Goal: Information Seeking & Learning: Find specific page/section

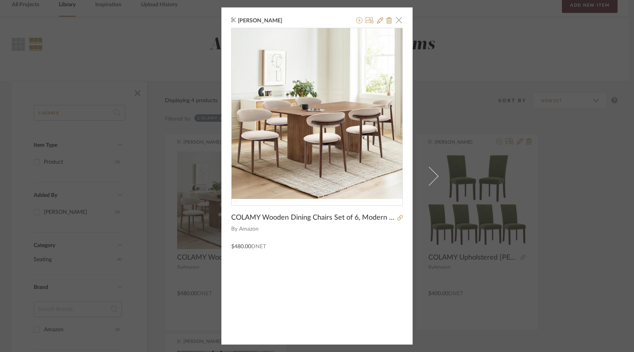
click at [395, 22] on span "button" at bounding box center [399, 20] width 16 height 16
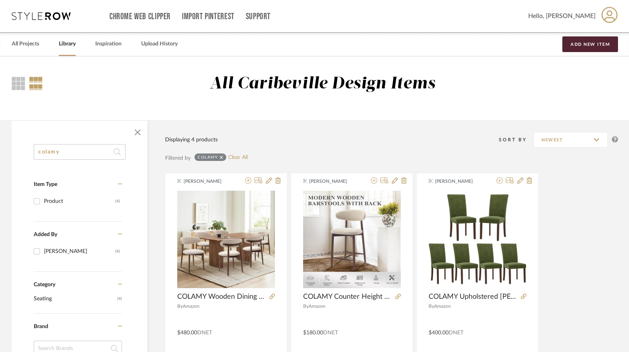
click at [93, 158] on input "colamy" at bounding box center [80, 152] width 92 height 16
type input "c"
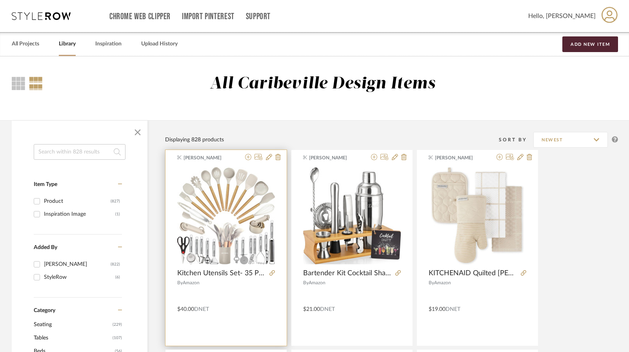
scroll to position [39, 0]
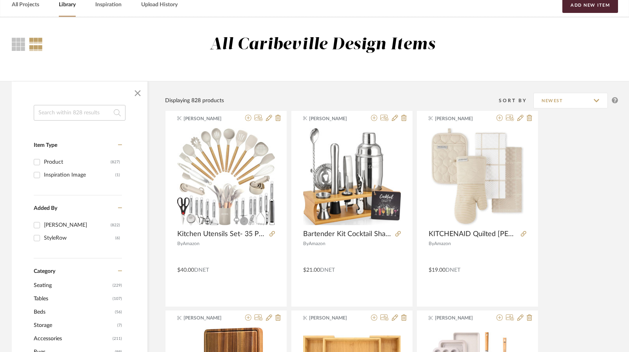
drag, startPoint x: 45, startPoint y: 113, endPoint x: 25, endPoint y: 107, distance: 20.3
click at [44, 115] on input at bounding box center [80, 113] width 92 height 16
type input "lamp"
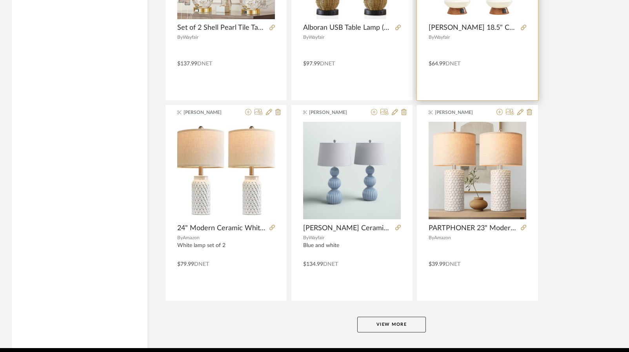
scroll to position [2306, 0]
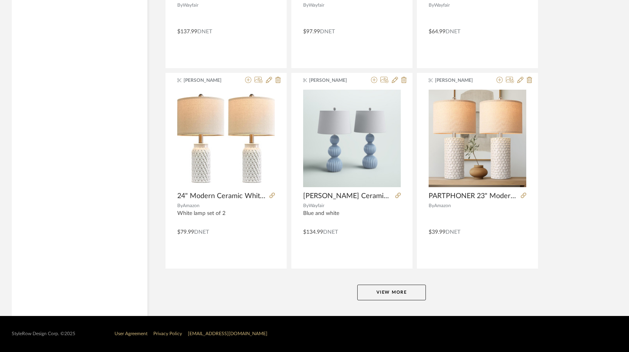
click at [380, 293] on button "View More" at bounding box center [391, 293] width 69 height 16
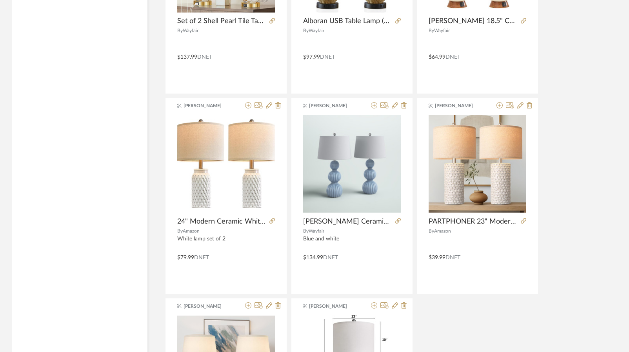
scroll to position [2267, 0]
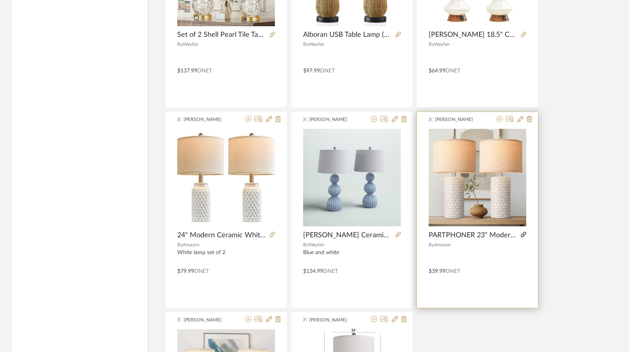
click at [525, 234] on icon at bounding box center [523, 234] width 5 height 5
click at [524, 120] on div at bounding box center [512, 119] width 39 height 7
click at [529, 120] on icon at bounding box center [528, 119] width 5 height 6
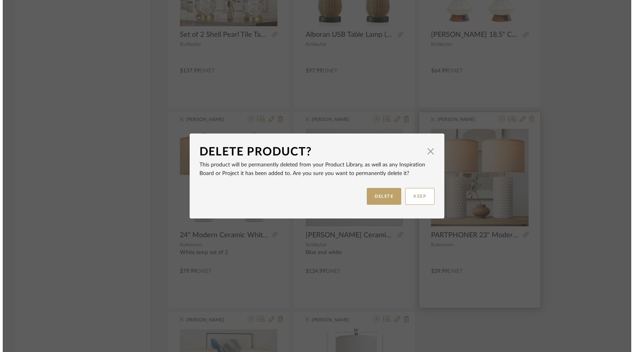
scroll to position [0, 0]
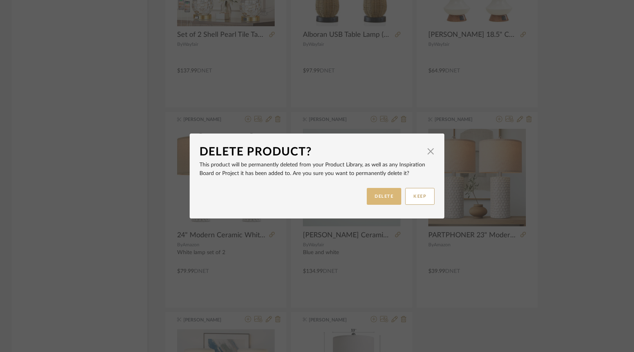
drag, startPoint x: 376, startPoint y: 210, endPoint x: 376, endPoint y: 204, distance: 5.9
click at [376, 204] on dialog-content "Delete Product? × This product will be permanently deleted from your Product Li…" at bounding box center [317, 176] width 255 height 85
click at [377, 196] on button "DELETE" at bounding box center [384, 196] width 34 height 17
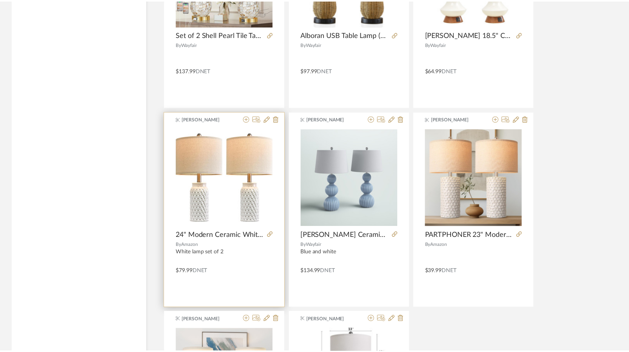
scroll to position [2267, 0]
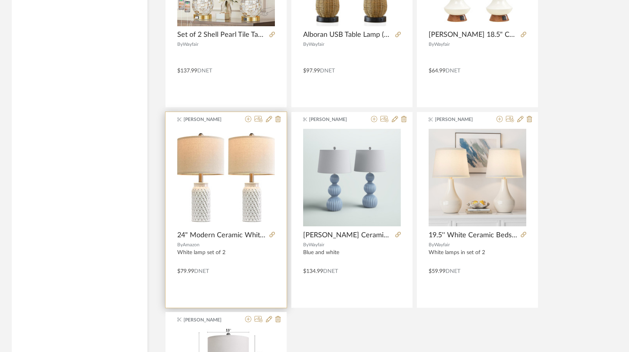
click at [270, 231] on div at bounding box center [270, 235] width 9 height 9
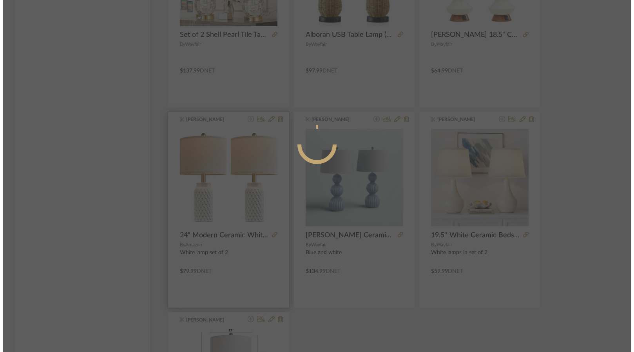
scroll to position [0, 0]
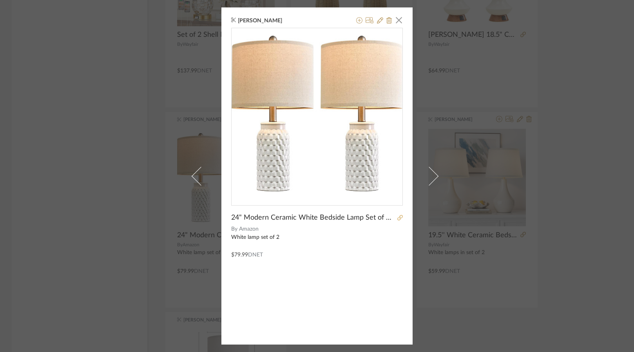
click at [397, 220] on icon at bounding box center [399, 217] width 5 height 5
click at [400, 18] on span "button" at bounding box center [399, 20] width 16 height 16
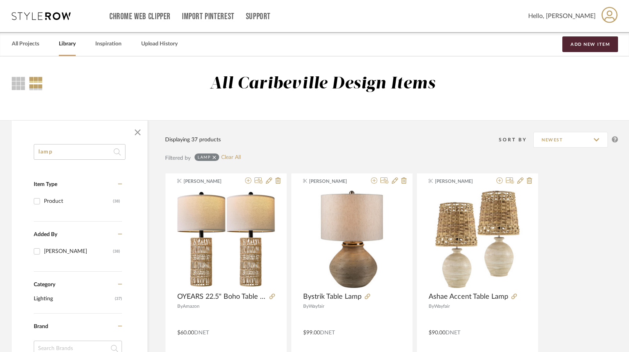
drag, startPoint x: 71, startPoint y: 154, endPoint x: 22, endPoint y: 153, distance: 48.6
type input "plant"
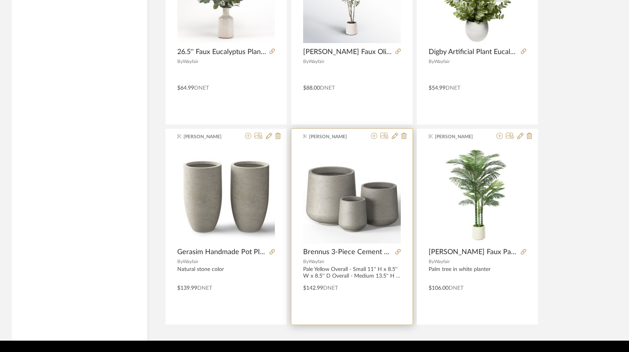
scroll to position [871, 0]
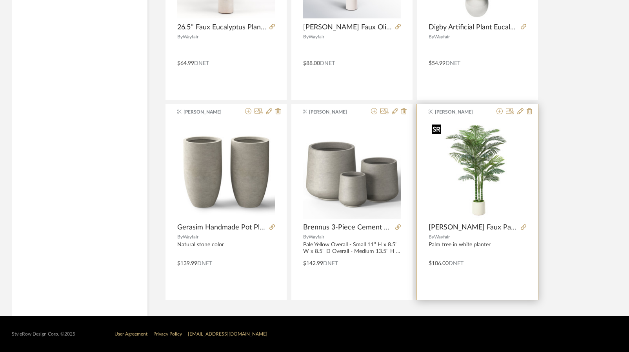
click at [0, 0] on img at bounding box center [0, 0] width 0 height 0
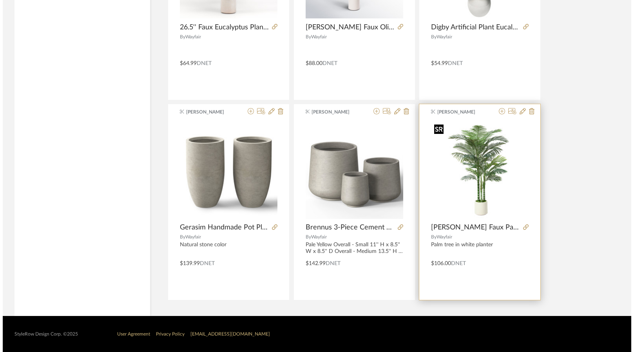
scroll to position [0, 0]
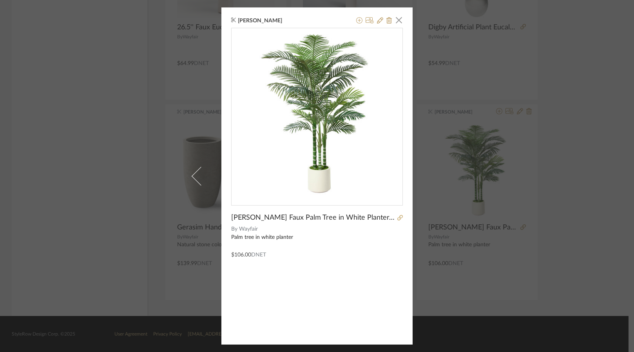
click at [402, 218] on div "Brianne Leiva × Adcock Faux Palm Tree in White Planter, Faux Green Palm Plant, …" at bounding box center [316, 176] width 191 height 338
click at [398, 217] on icon at bounding box center [399, 217] width 5 height 5
click at [399, 25] on span "button" at bounding box center [399, 20] width 16 height 16
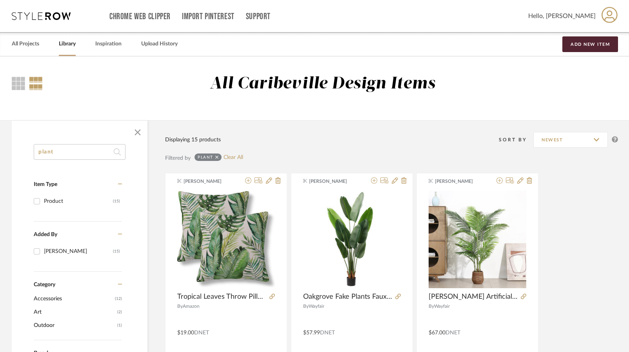
drag, startPoint x: 77, startPoint y: 152, endPoint x: 23, endPoint y: 148, distance: 54.3
type input "lamp"
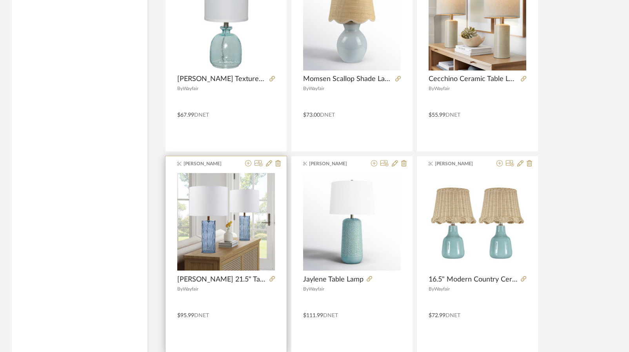
scroll to position [1058, 0]
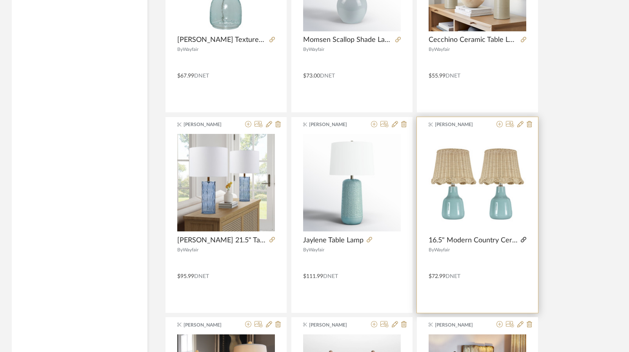
click at [525, 241] on icon at bounding box center [523, 239] width 5 height 5
click at [517, 127] on div at bounding box center [512, 124] width 39 height 7
click at [520, 126] on icon at bounding box center [520, 124] width 6 height 6
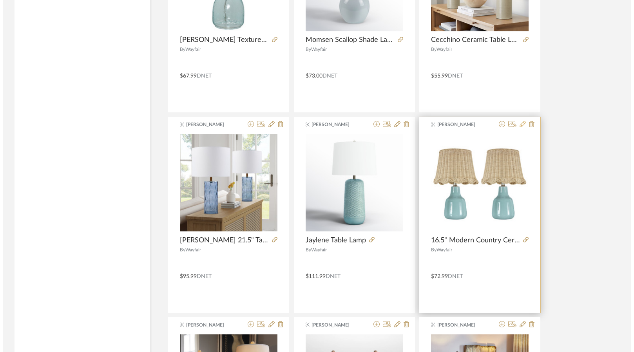
scroll to position [0, 0]
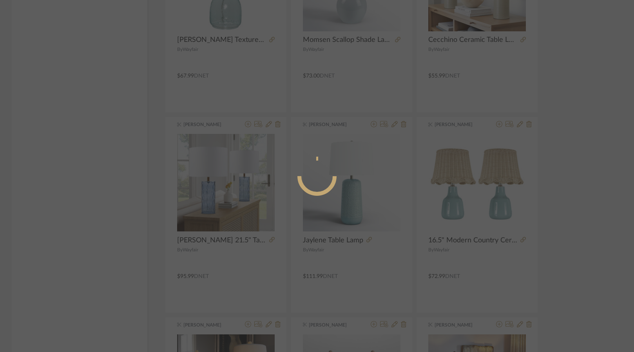
radio input "true"
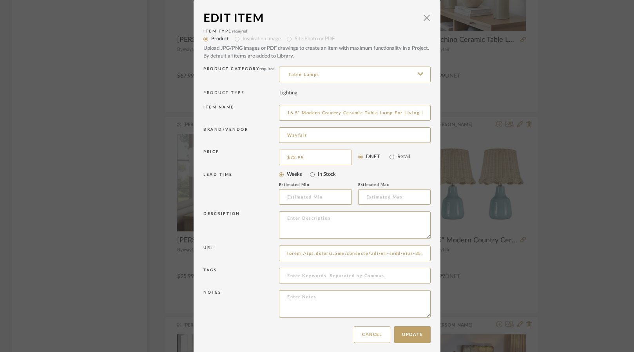
type input "72.99"
click at [316, 160] on input "72.99" at bounding box center [315, 158] width 73 height 16
type input "$90.00"
click at [421, 337] on button "Update" at bounding box center [412, 335] width 36 height 17
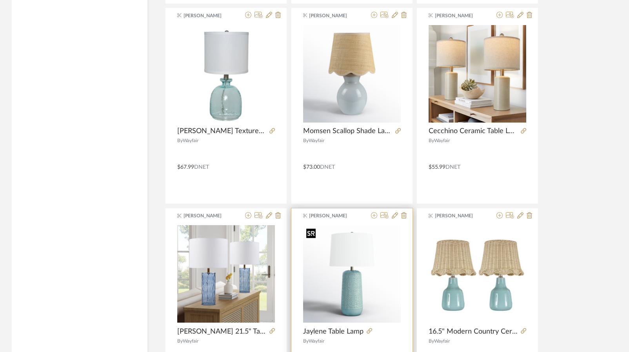
scroll to position [1019, 0]
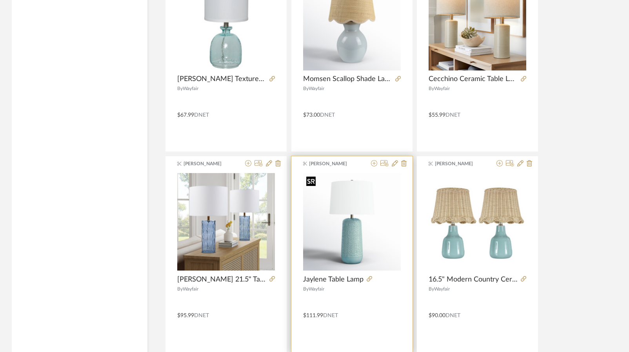
click at [364, 253] on img "0" at bounding box center [352, 222] width 98 height 98
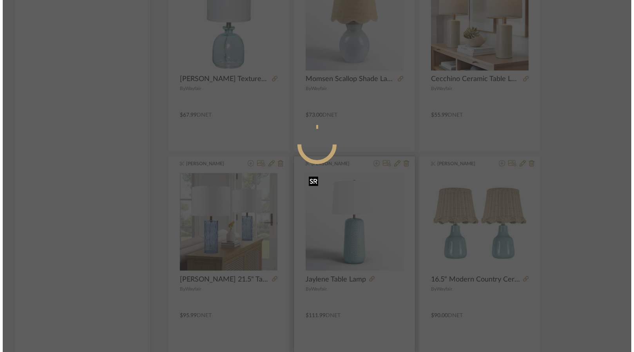
scroll to position [0, 0]
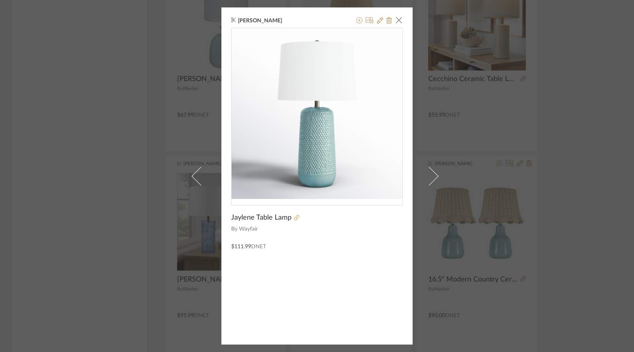
click at [294, 218] on icon at bounding box center [296, 217] width 5 height 5
click at [388, 24] on fa-icon at bounding box center [389, 21] width 5 height 6
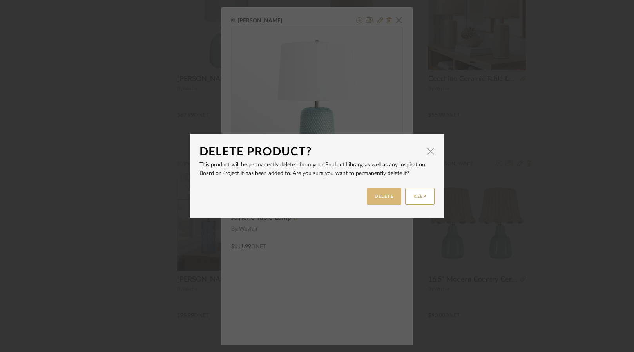
click at [381, 192] on button "DELETE" at bounding box center [384, 196] width 34 height 17
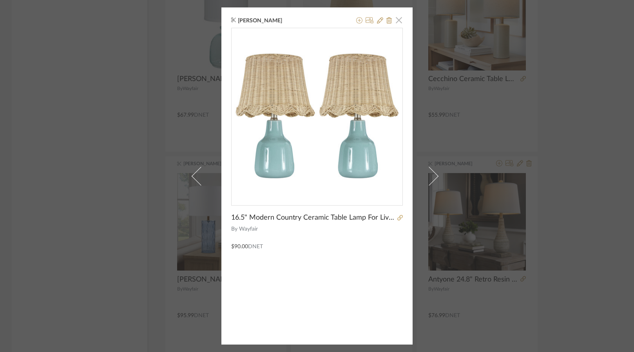
click at [399, 19] on span "button" at bounding box center [399, 20] width 16 height 16
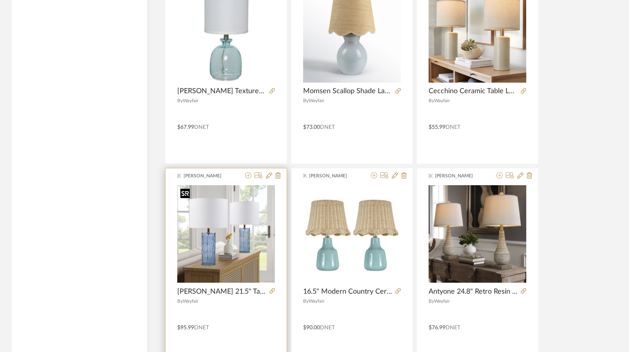
scroll to position [1019, 0]
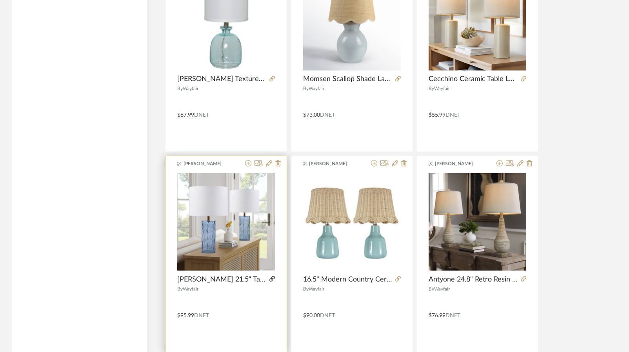
click at [271, 278] on icon at bounding box center [271, 278] width 5 height 5
click at [279, 165] on icon at bounding box center [277, 163] width 5 height 6
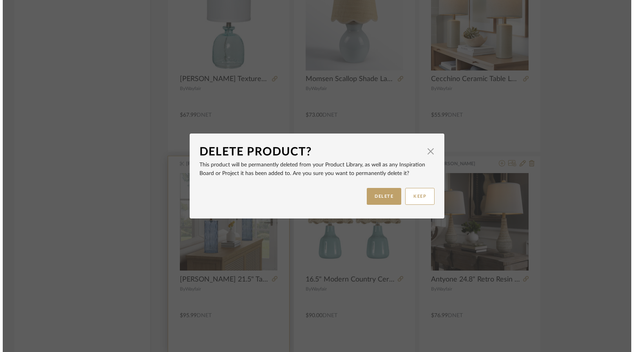
scroll to position [0, 0]
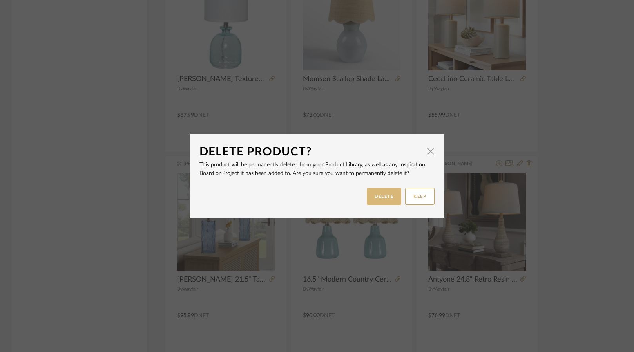
click at [370, 190] on button "DELETE" at bounding box center [384, 196] width 34 height 17
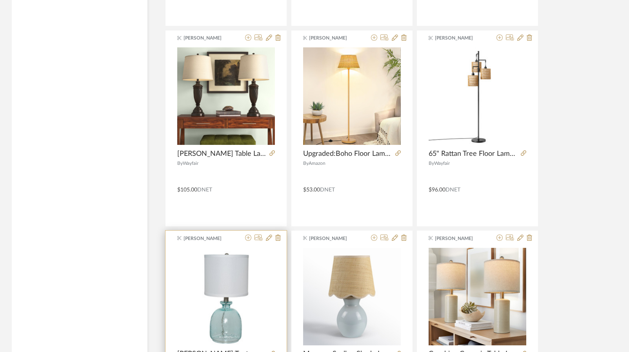
scroll to position [823, 0]
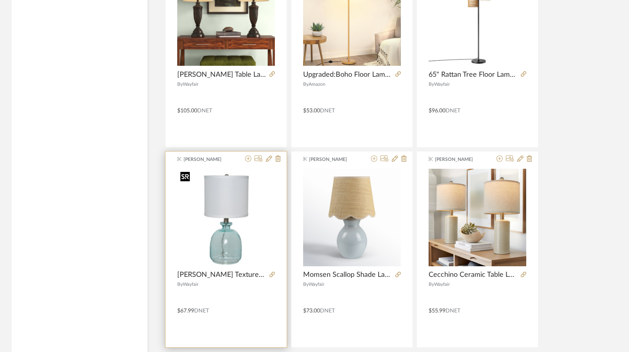
click at [228, 243] on img "0" at bounding box center [226, 218] width 98 height 98
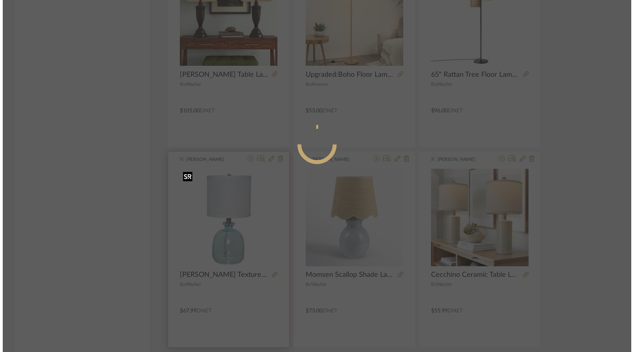
scroll to position [0, 0]
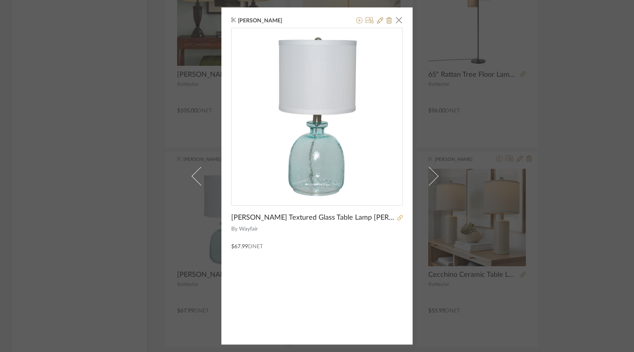
click at [397, 218] on icon at bounding box center [399, 217] width 5 height 5
click at [377, 20] on icon at bounding box center [380, 20] width 6 height 6
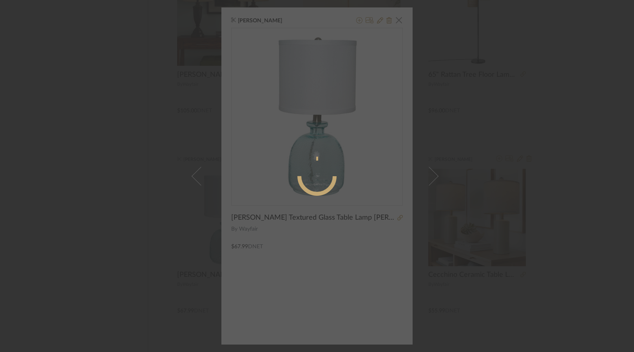
radio input "true"
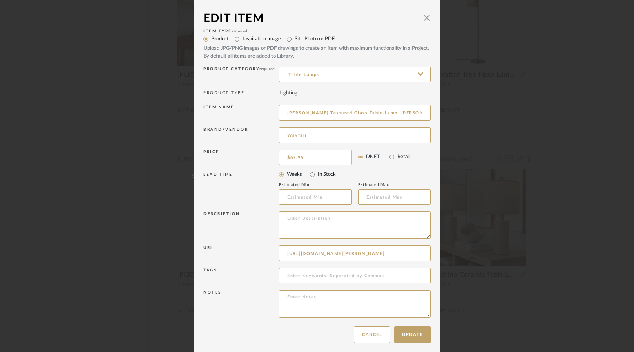
type input "67.99"
click at [306, 162] on input "67.99" at bounding box center [315, 158] width 73 height 16
type input "$75.00"
click at [403, 338] on button "Update" at bounding box center [412, 335] width 36 height 17
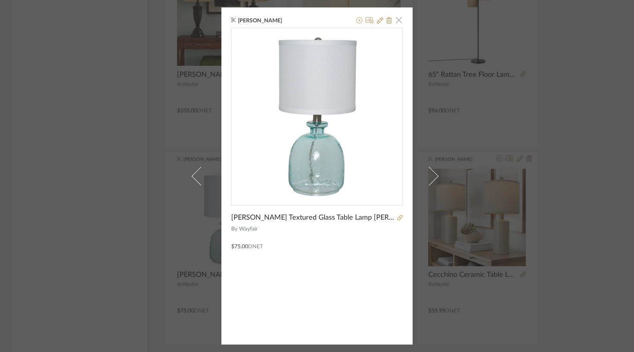
click at [398, 16] on span "button" at bounding box center [399, 20] width 16 height 16
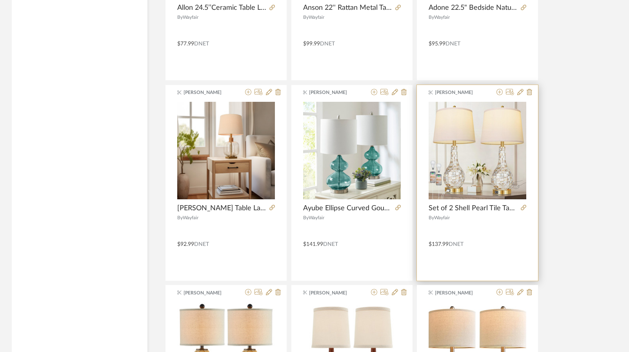
scroll to position [1882, 0]
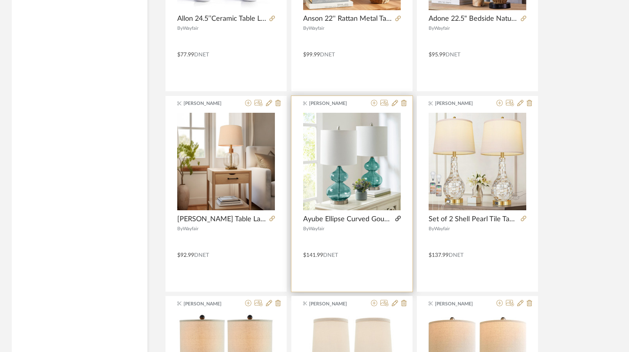
click at [399, 220] on icon at bounding box center [397, 218] width 5 height 5
click at [392, 104] on icon at bounding box center [395, 103] width 6 height 6
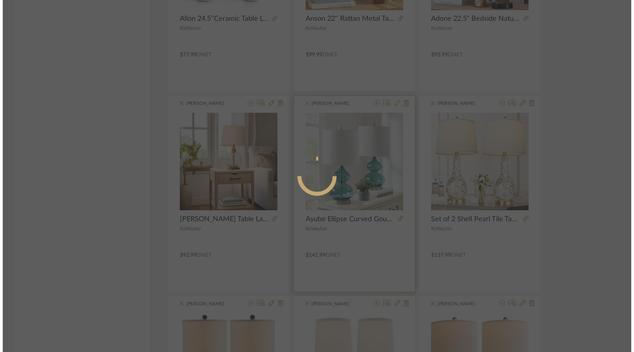
scroll to position [0, 0]
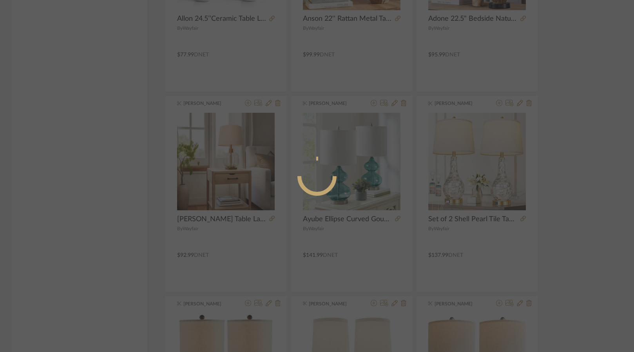
radio input "true"
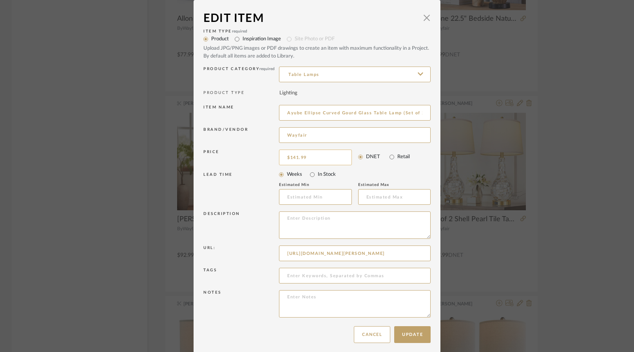
type input "141.99"
click at [314, 153] on input "141.99" at bounding box center [315, 158] width 73 height 16
type input "$137.00"
click at [426, 333] on button "Update" at bounding box center [412, 335] width 36 height 17
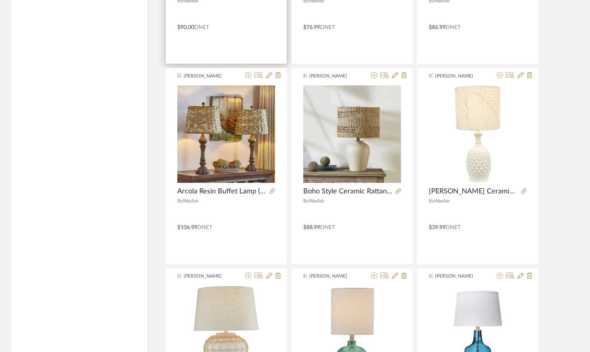
scroll to position [1326, 0]
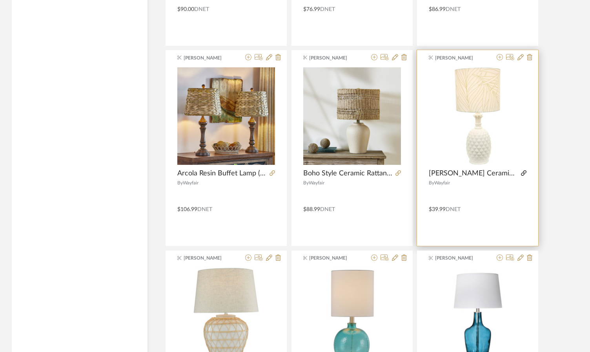
click at [522, 172] on icon at bounding box center [523, 173] width 5 height 5
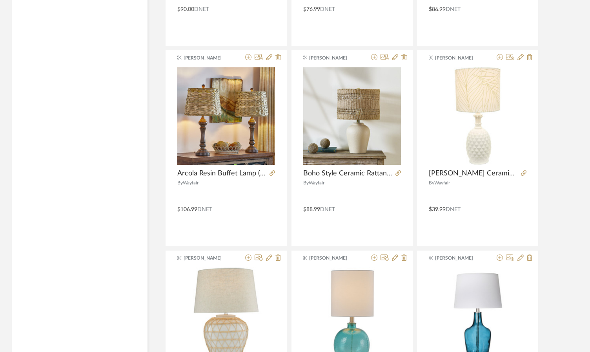
click at [50, 130] on div "lamp Item Type Product (38) Added By Brianne Leiva (38) Category Lighting (36) …" at bounding box center [80, 45] width 136 height 2501
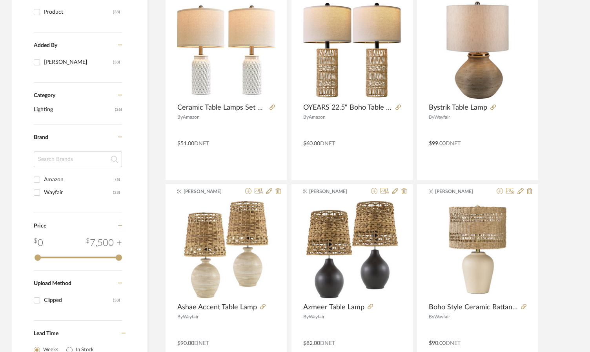
scroll to position [189, 0]
click at [95, 52] on label "Added By" at bounding box center [76, 49] width 84 height 13
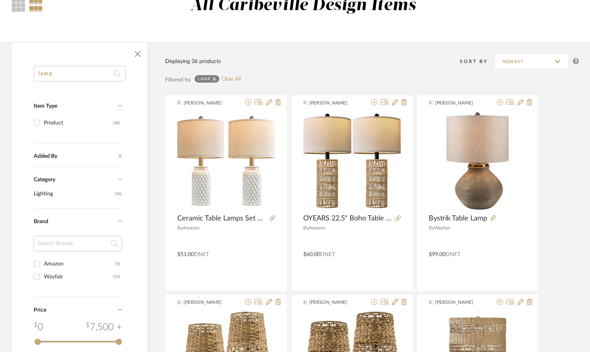
scroll to position [0, 0]
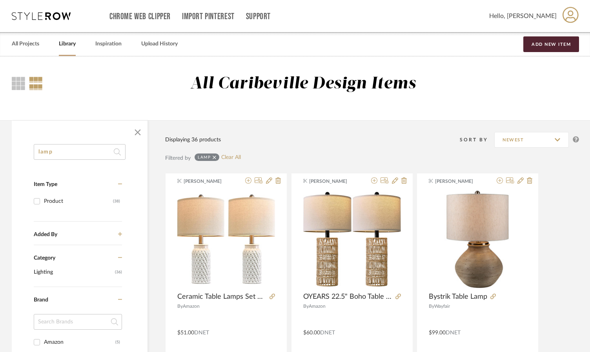
drag, startPoint x: 69, startPoint y: 153, endPoint x: 7, endPoint y: 156, distance: 61.2
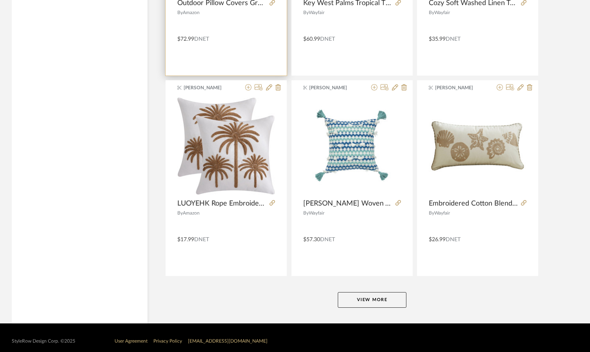
scroll to position [2306, 0]
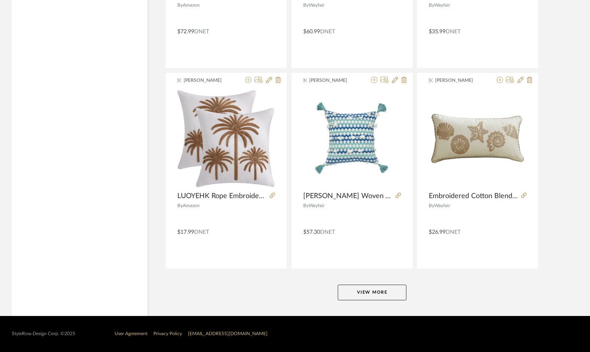
click at [358, 289] on button "View More" at bounding box center [372, 293] width 69 height 16
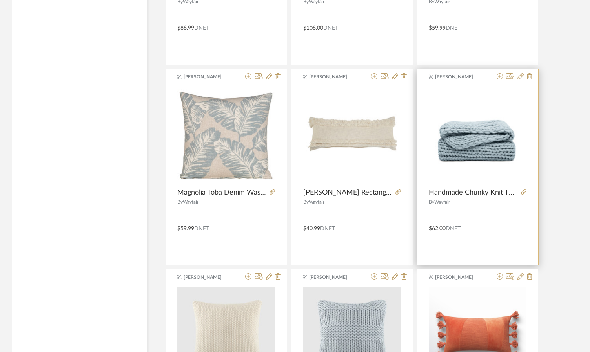
scroll to position [3913, 0]
click at [473, 149] on img "0" at bounding box center [477, 136] width 98 height 98
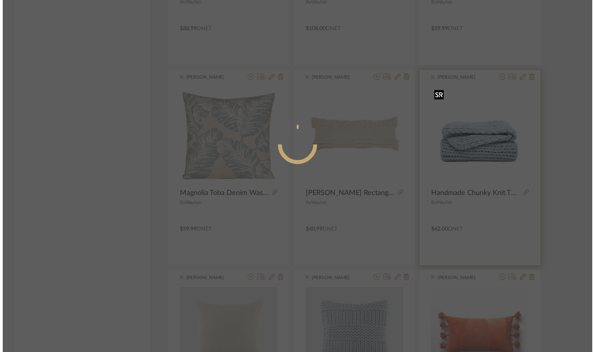
scroll to position [0, 0]
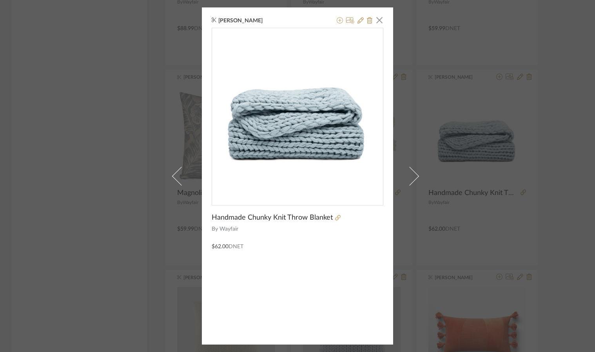
click at [91, 166] on div "Brianne Leiva × Handmade Chunky Knit Throw Blanket By Wayfair $62.00 DNET" at bounding box center [297, 176] width 595 height 352
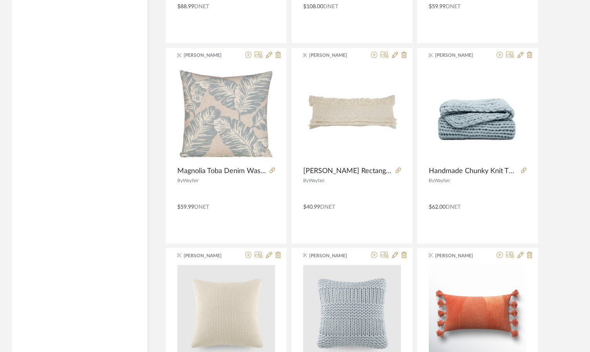
scroll to position [3952, 0]
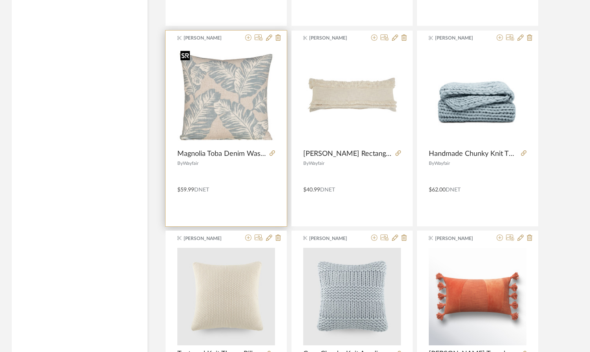
click at [205, 122] on img "0" at bounding box center [226, 96] width 98 height 98
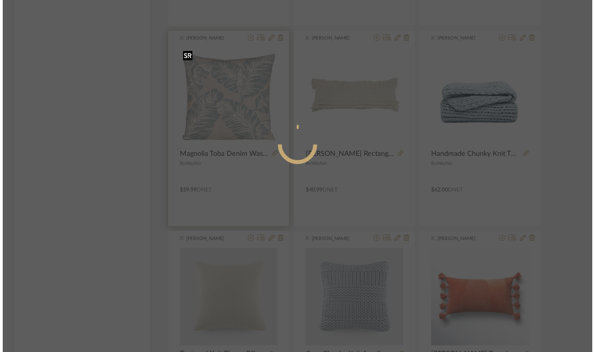
scroll to position [0, 0]
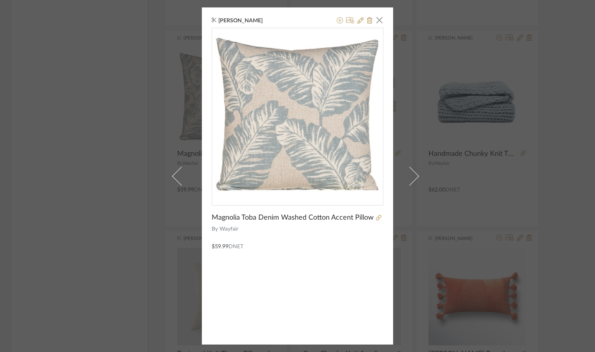
click at [70, 214] on div "Brianne Leiva × Magnolia Toba Denim Washed Cotton Accent Pillow By Wayfair $59.…" at bounding box center [297, 176] width 595 height 352
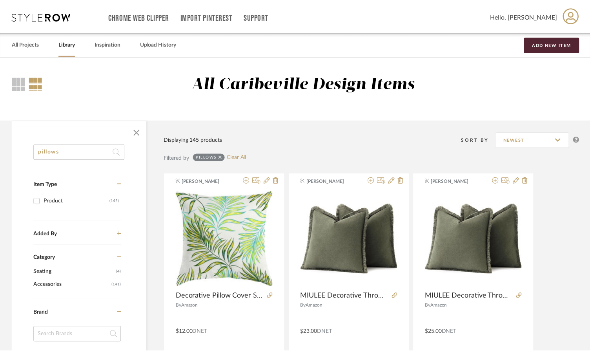
scroll to position [3952, 0]
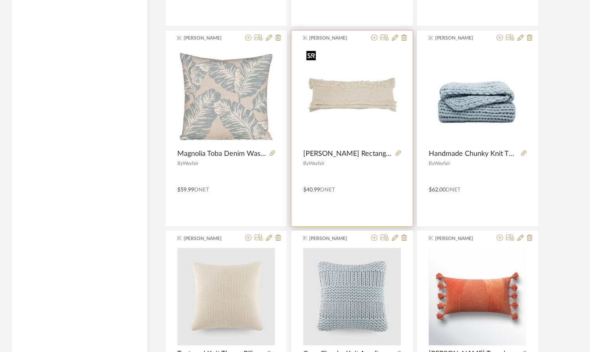
click at [360, 97] on img "0" at bounding box center [352, 96] width 98 height 98
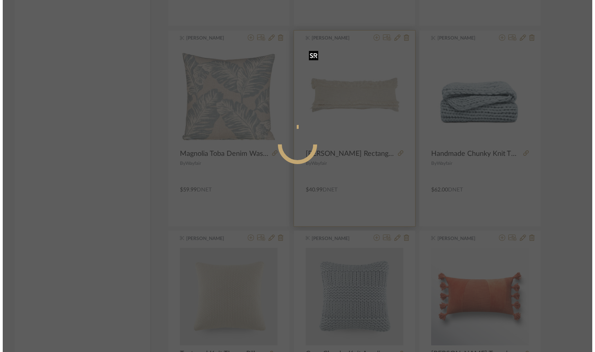
scroll to position [0, 0]
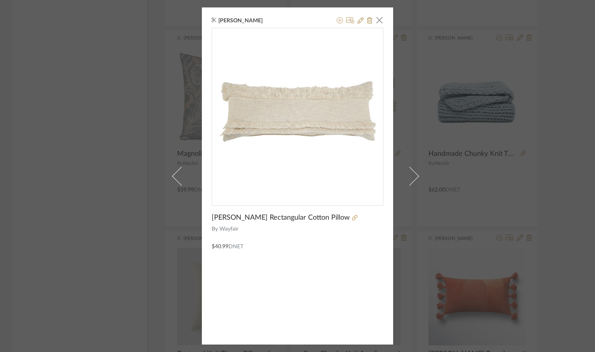
click at [83, 172] on div "Brianne Leiva × Beverly Rectangular Cotton Pillow By Wayfair $40.99 DNET" at bounding box center [297, 176] width 595 height 352
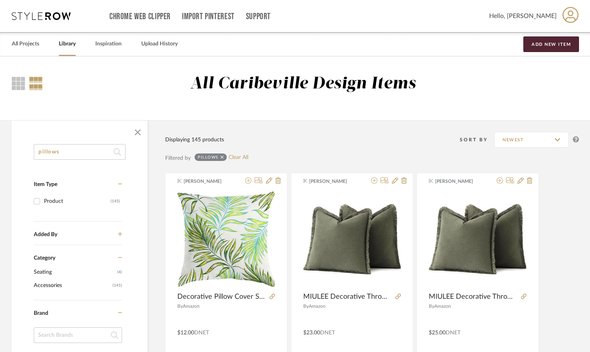
click at [76, 151] on input "pillows" at bounding box center [80, 152] width 92 height 16
type input "p"
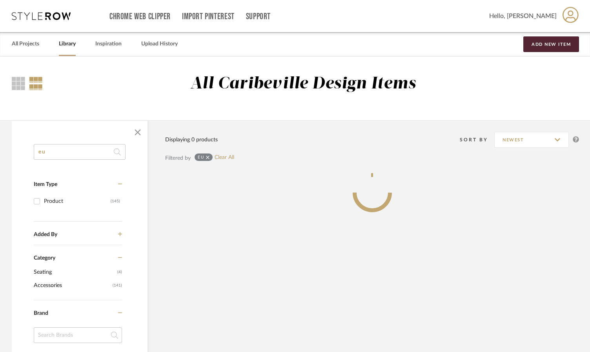
type input "e"
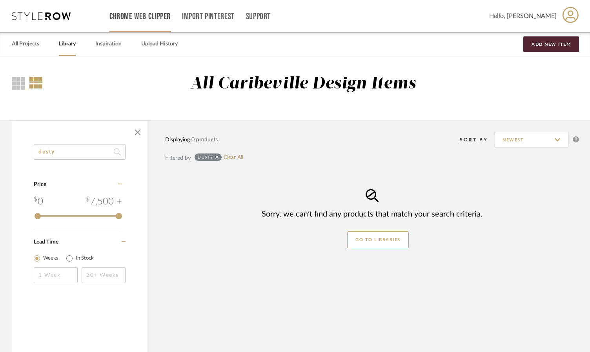
type input "dusty"
